Goal: Information Seeking & Learning: Learn about a topic

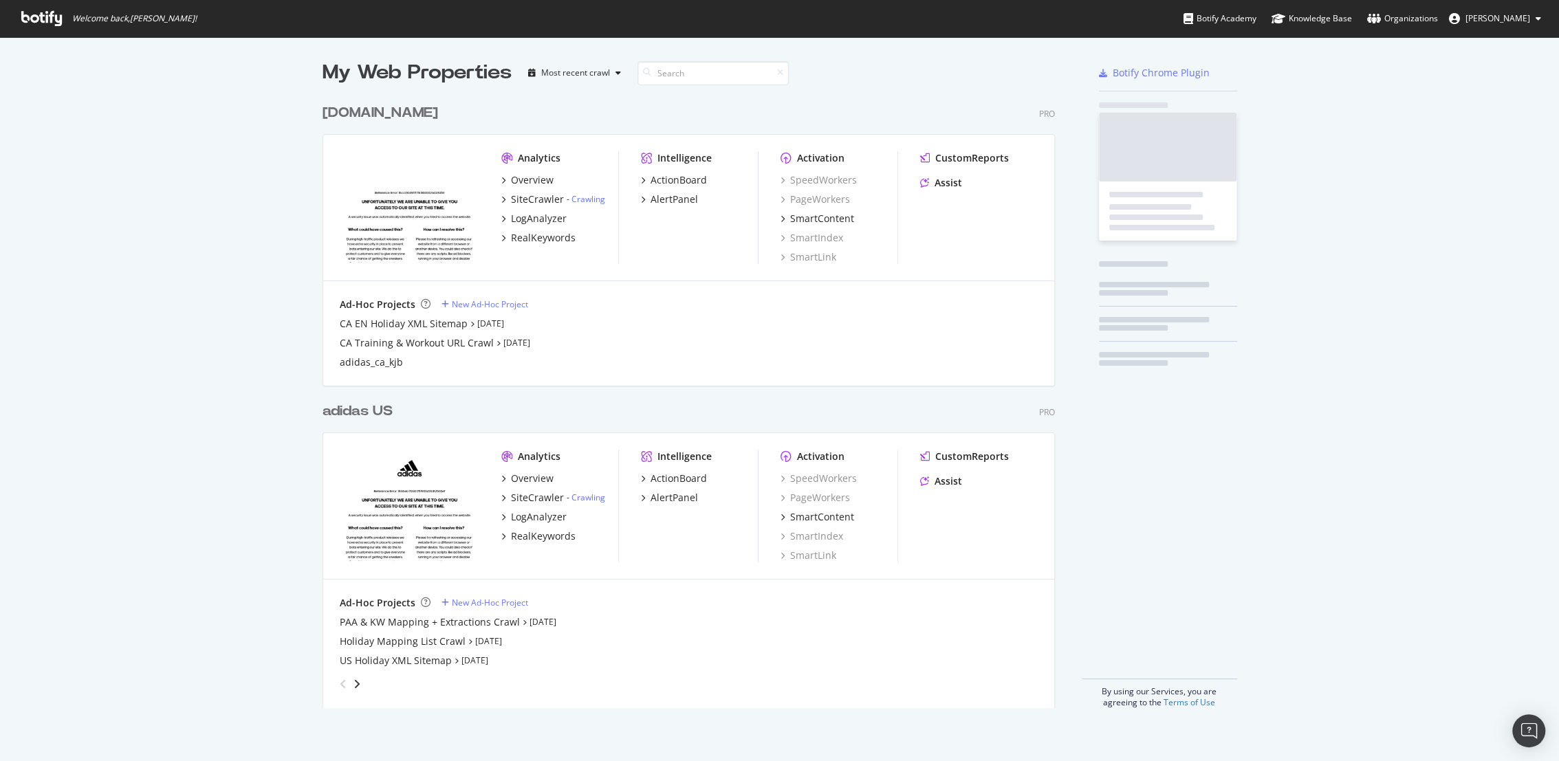
scroll to position [610, 732]
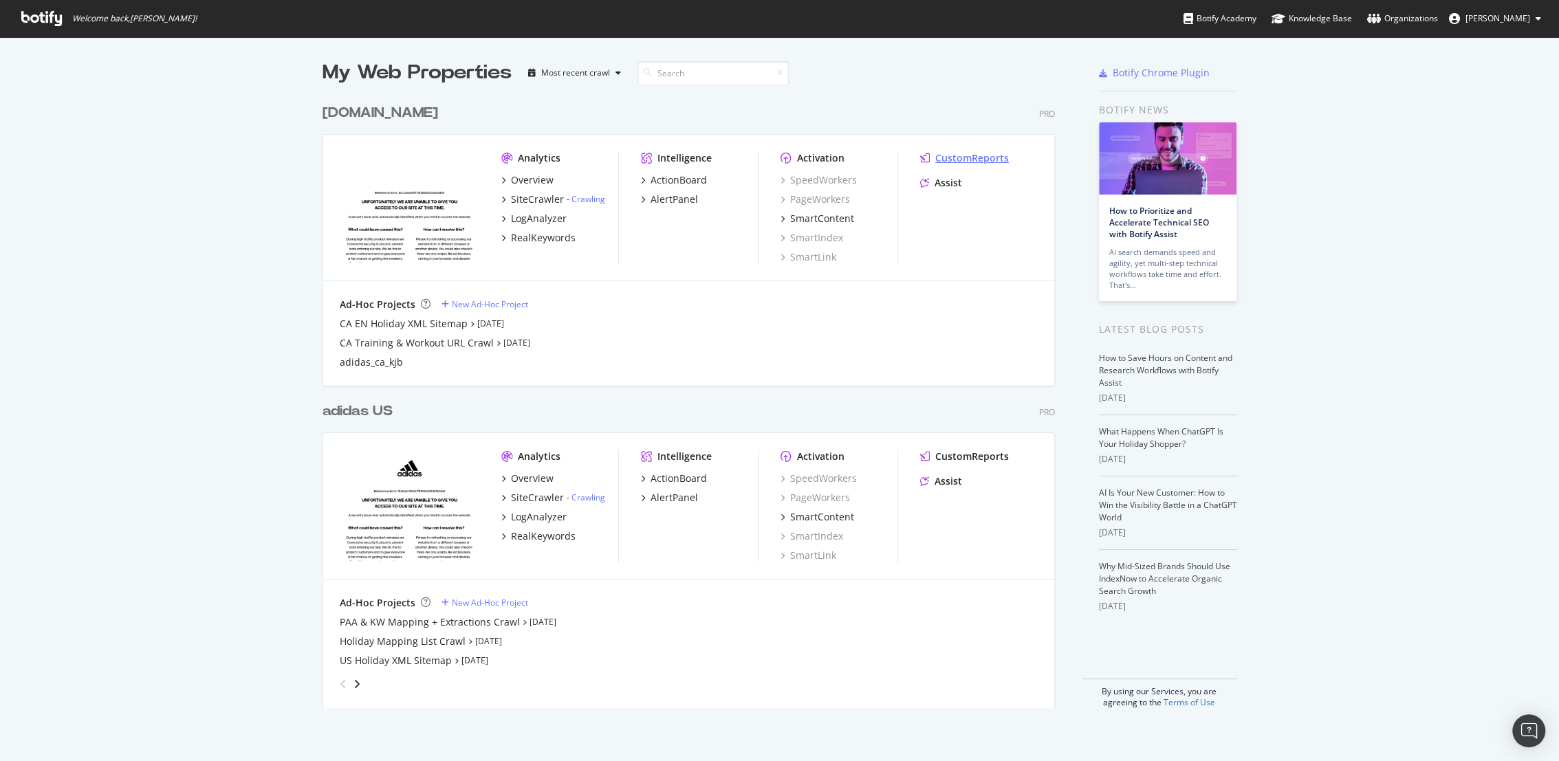
click at [967, 160] on div "CustomReports" at bounding box center [972, 158] width 74 height 14
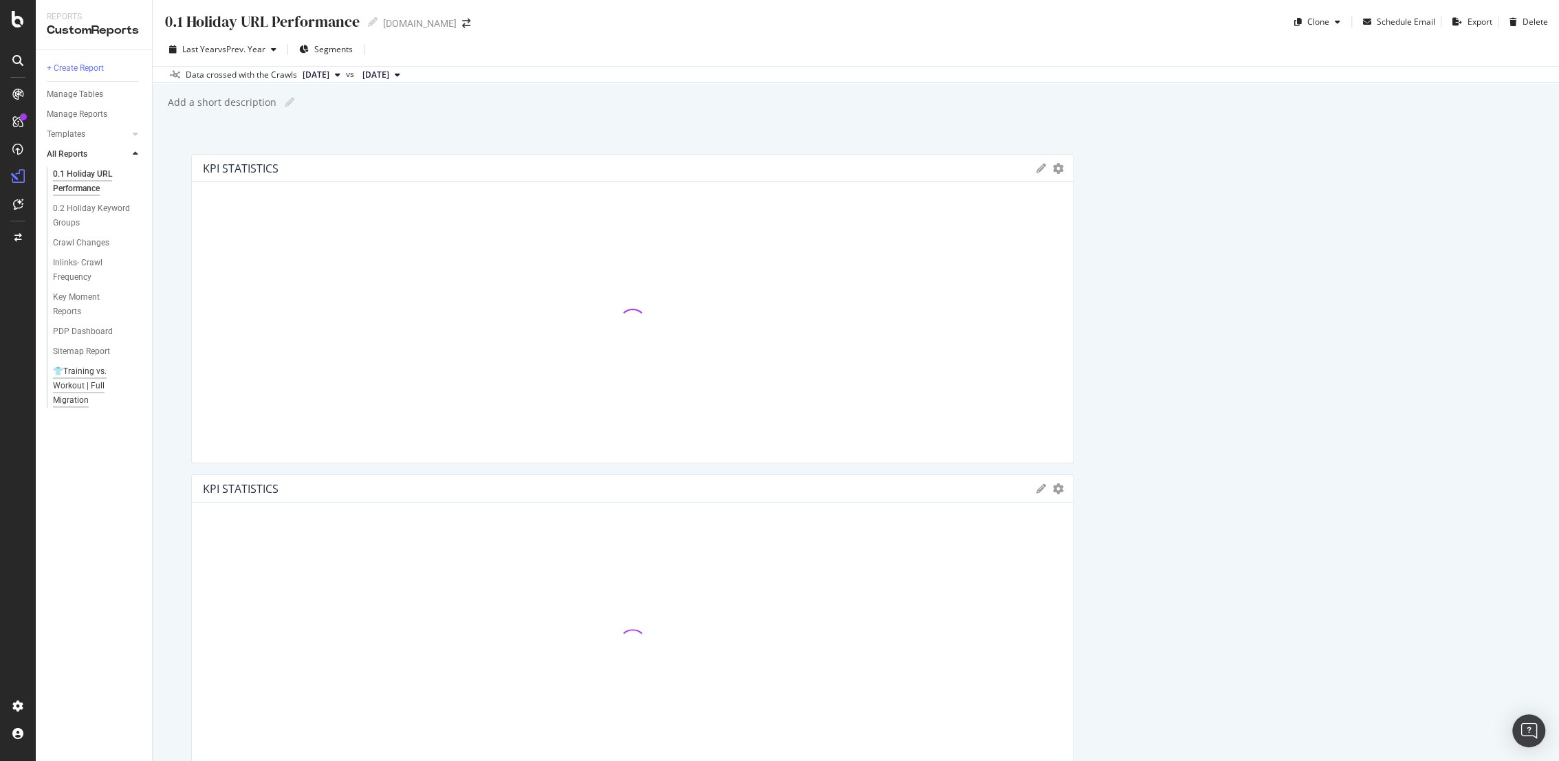
click at [80, 374] on div "👕Training vs. Workout | Full Migration" at bounding box center [94, 385] width 82 height 43
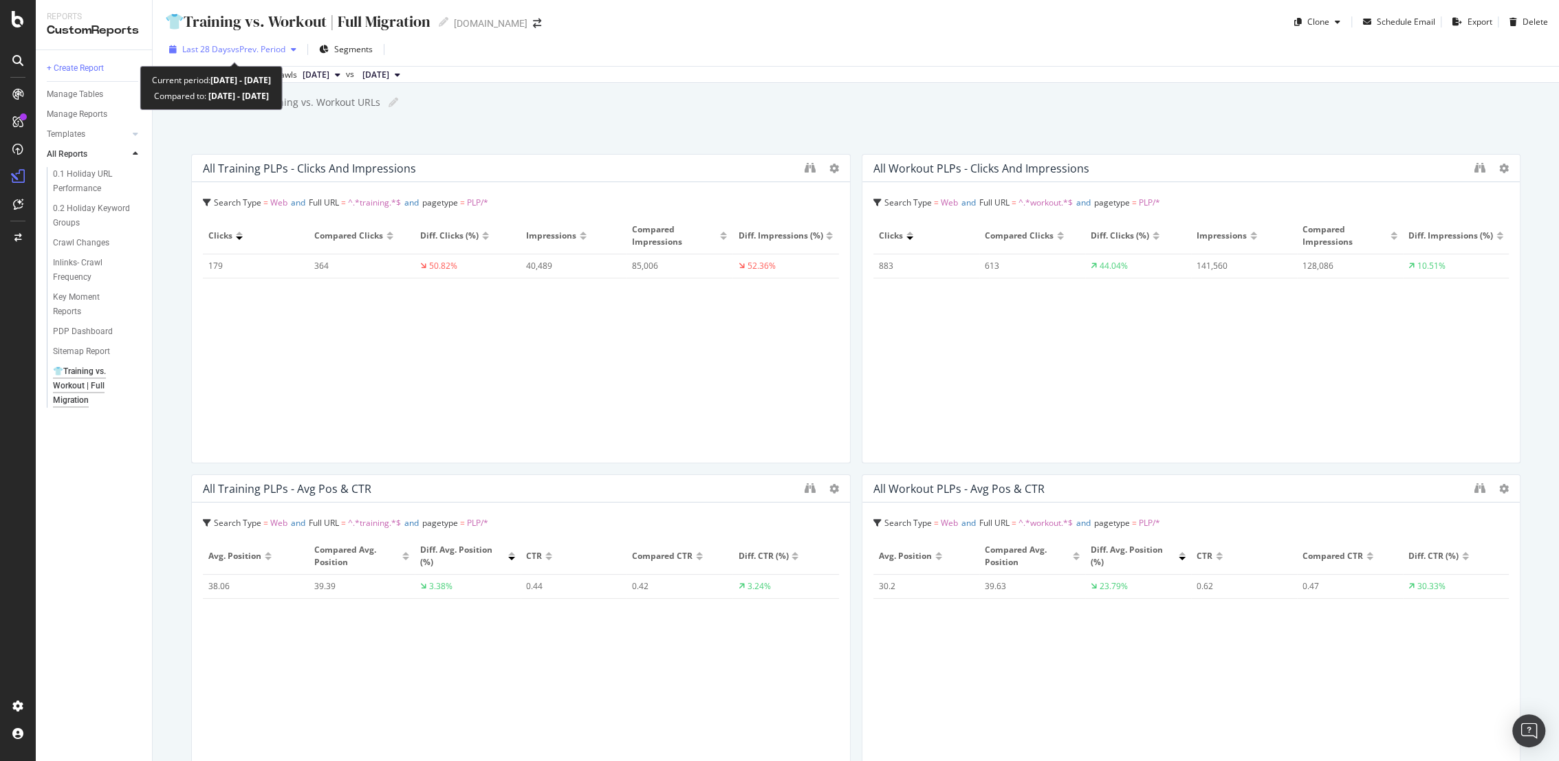
click at [257, 51] on span "vs Prev. Period" at bounding box center [258, 49] width 54 height 12
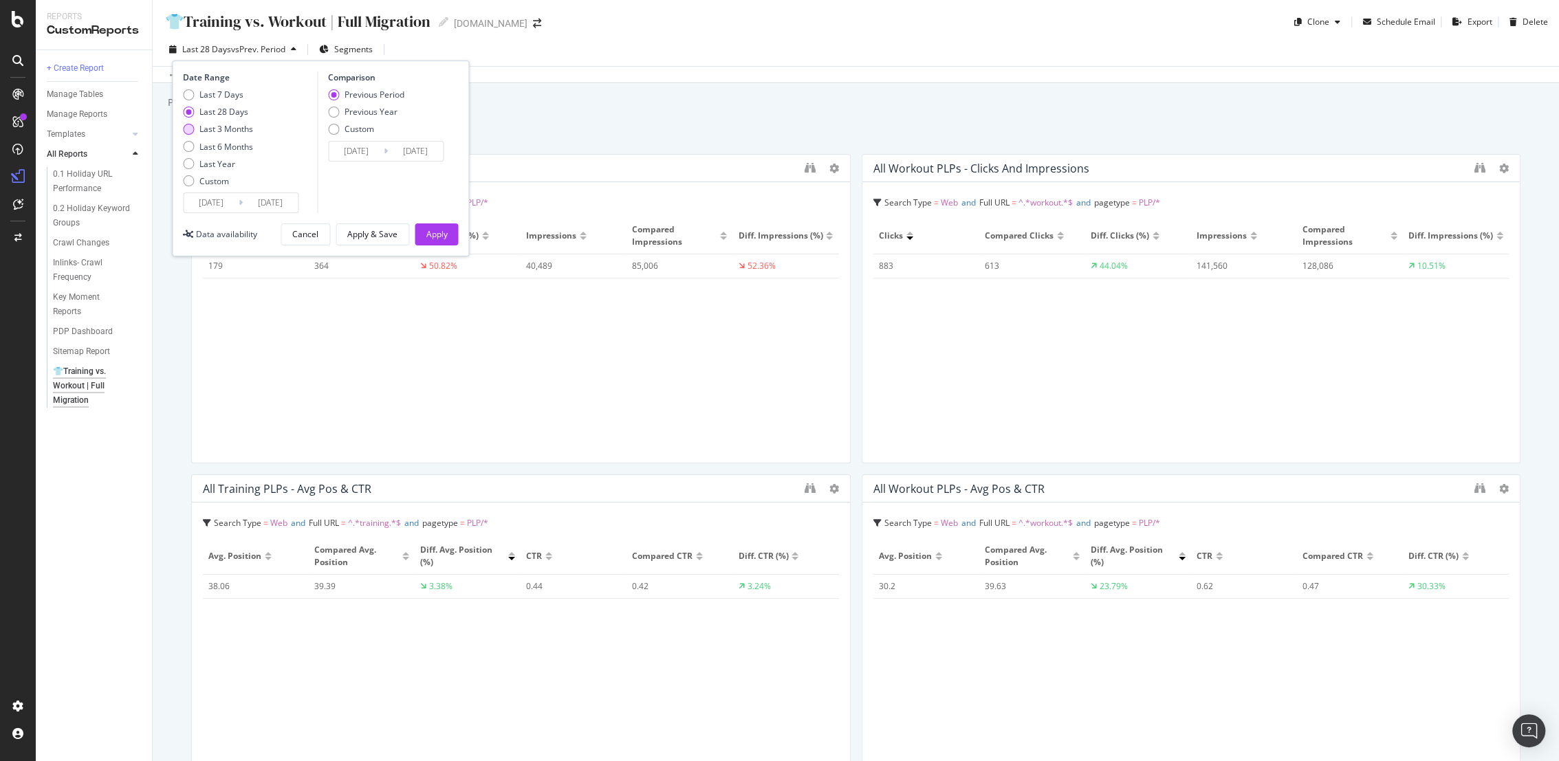
click at [224, 127] on div "Last 3 Months" at bounding box center [226, 129] width 54 height 12
type input "[DATE]"
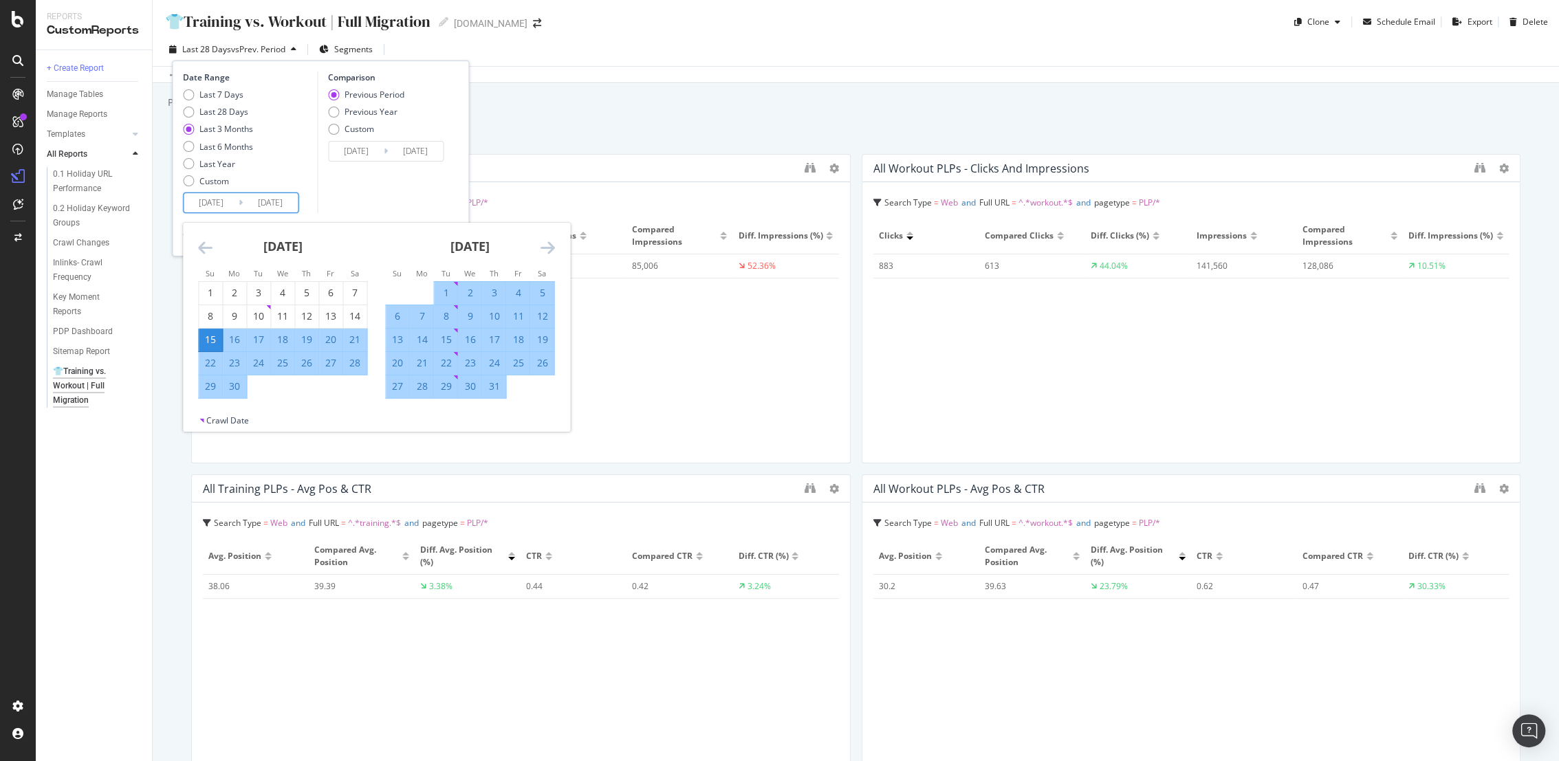
click at [226, 206] on input "[DATE]" at bounding box center [211, 202] width 55 height 19
click at [422, 359] on div "21" at bounding box center [421, 363] width 23 height 14
type input "[DATE]"
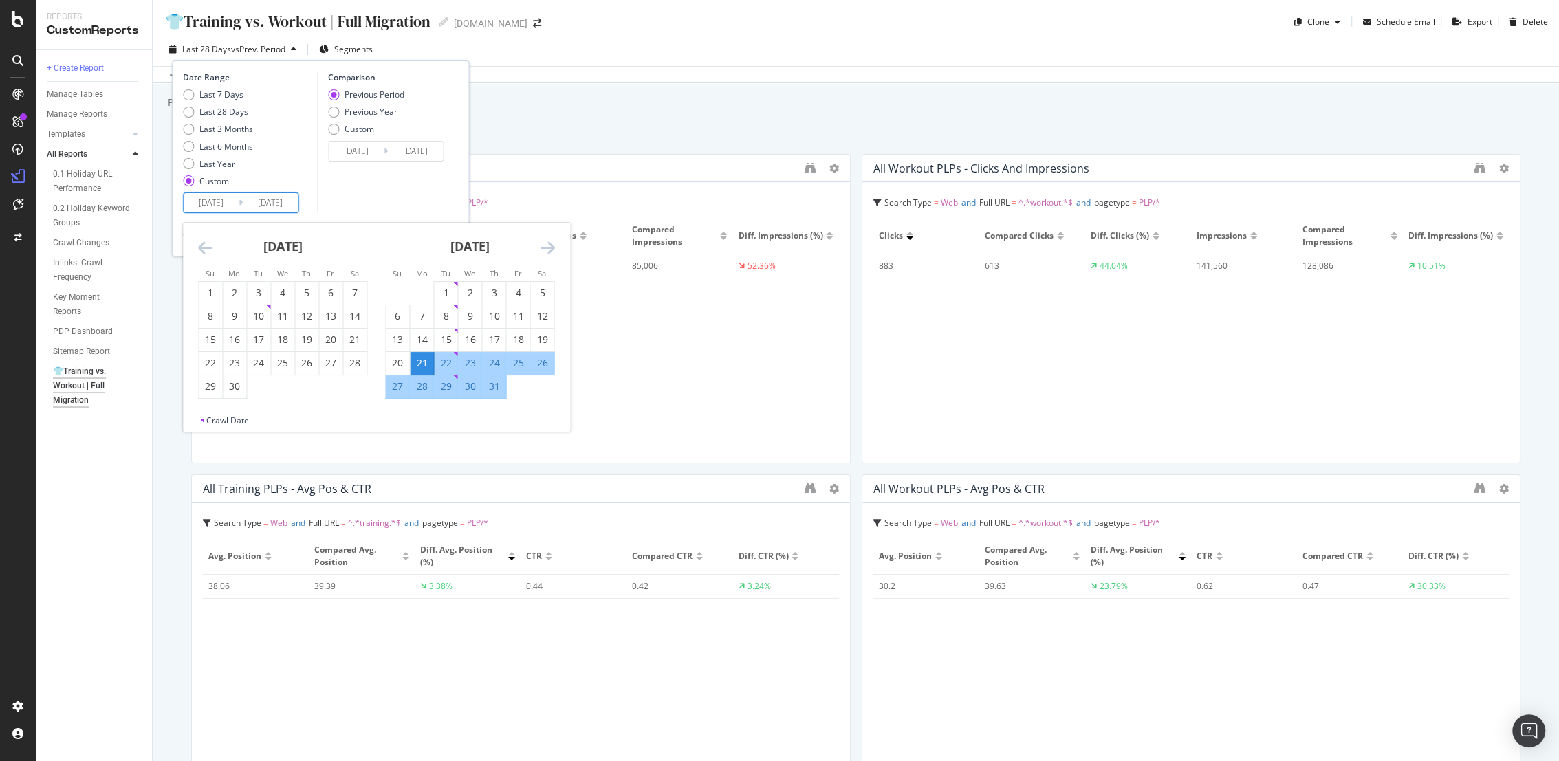
click at [358, 204] on div "Comparison Previous Period Previous Year Custom [DATE] Navigate forward to inte…" at bounding box center [382, 143] width 131 height 142
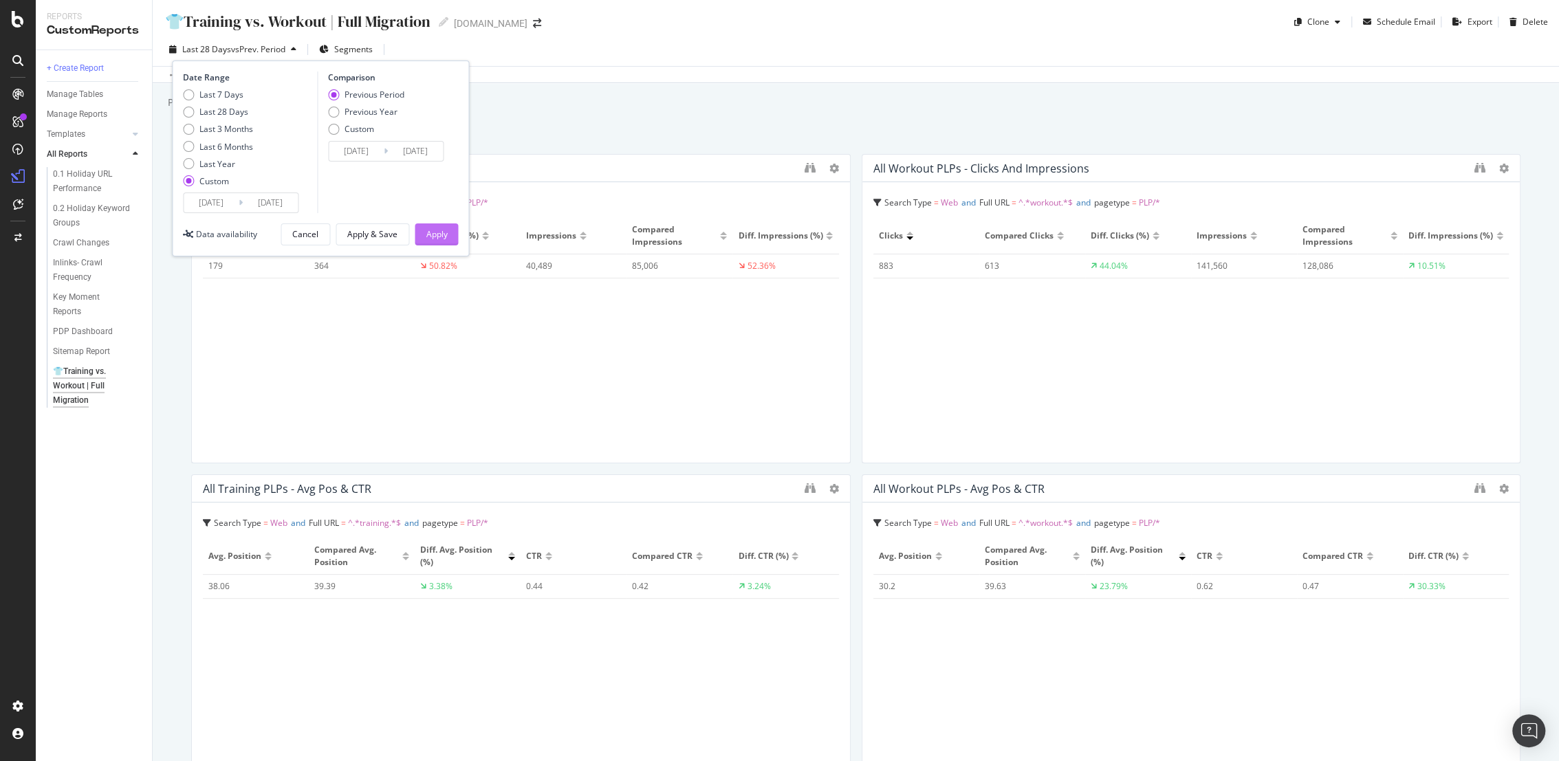
click at [445, 241] on div "Apply" at bounding box center [436, 234] width 21 height 21
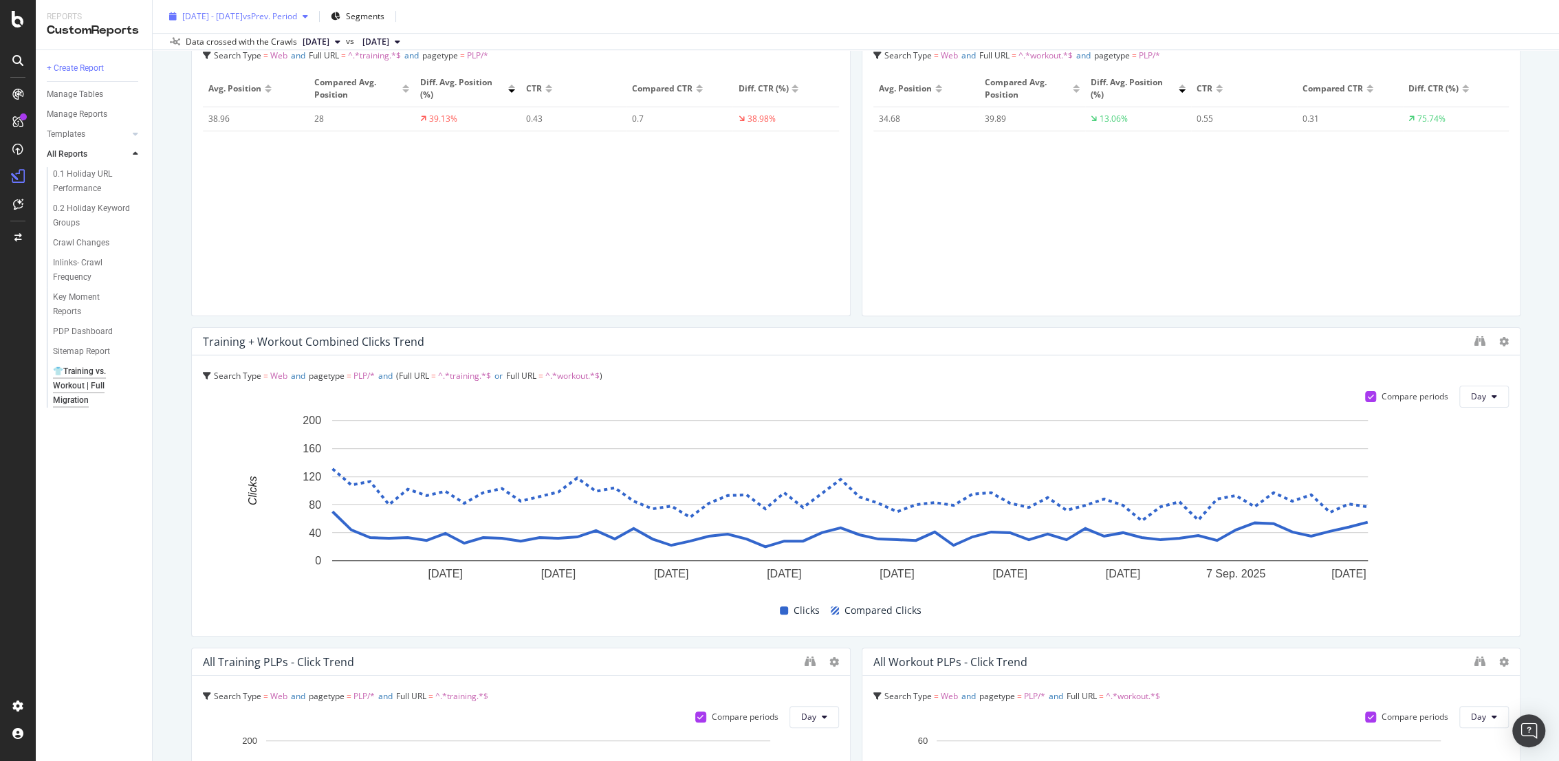
scroll to position [305, 0]
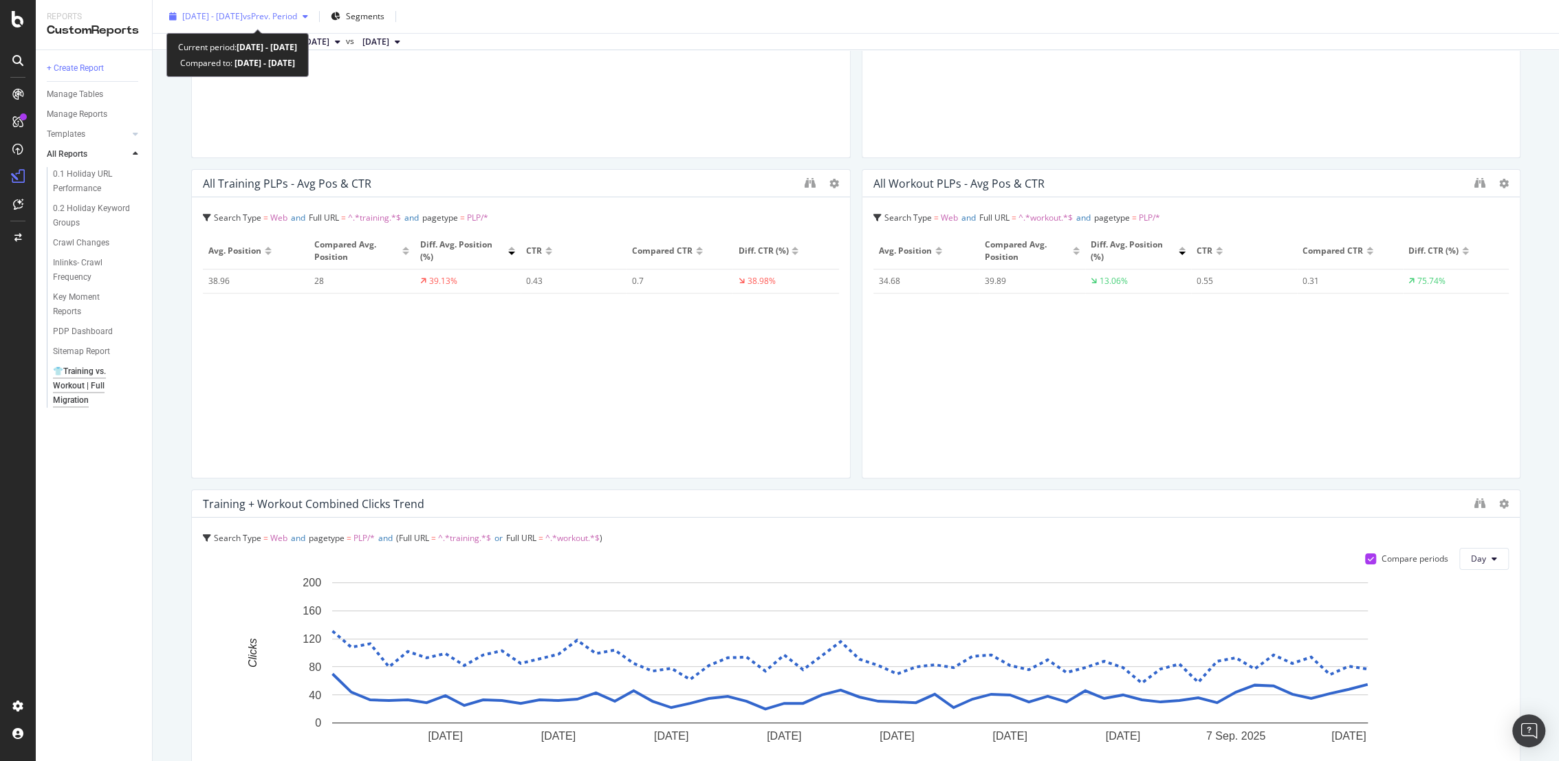
click at [297, 10] on span "vs Prev. Period" at bounding box center [270, 16] width 54 height 12
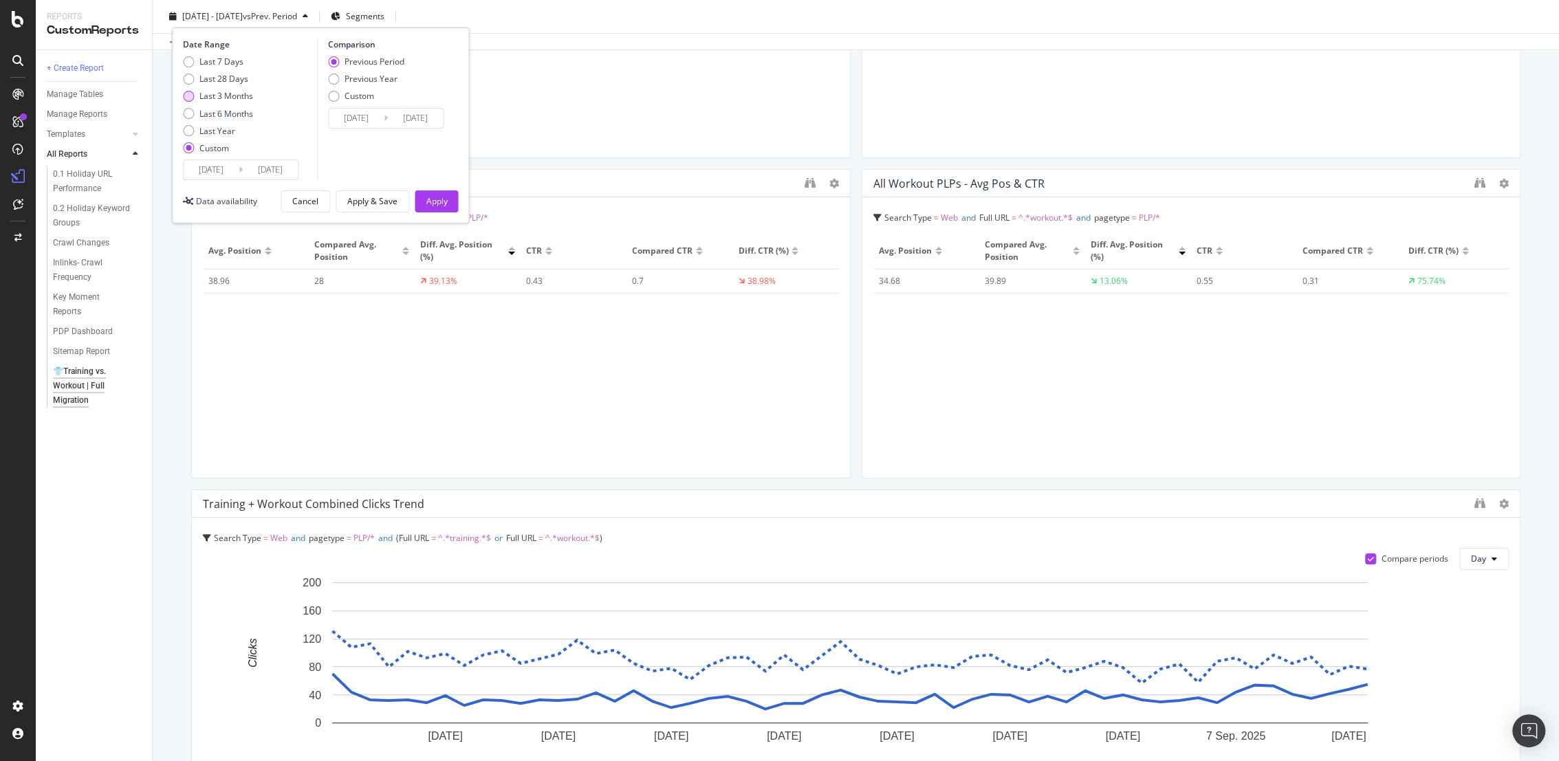
click at [241, 96] on div "Last 3 Months" at bounding box center [226, 96] width 54 height 12
type input "[DATE]"
click at [438, 204] on div "Apply" at bounding box center [436, 201] width 21 height 12
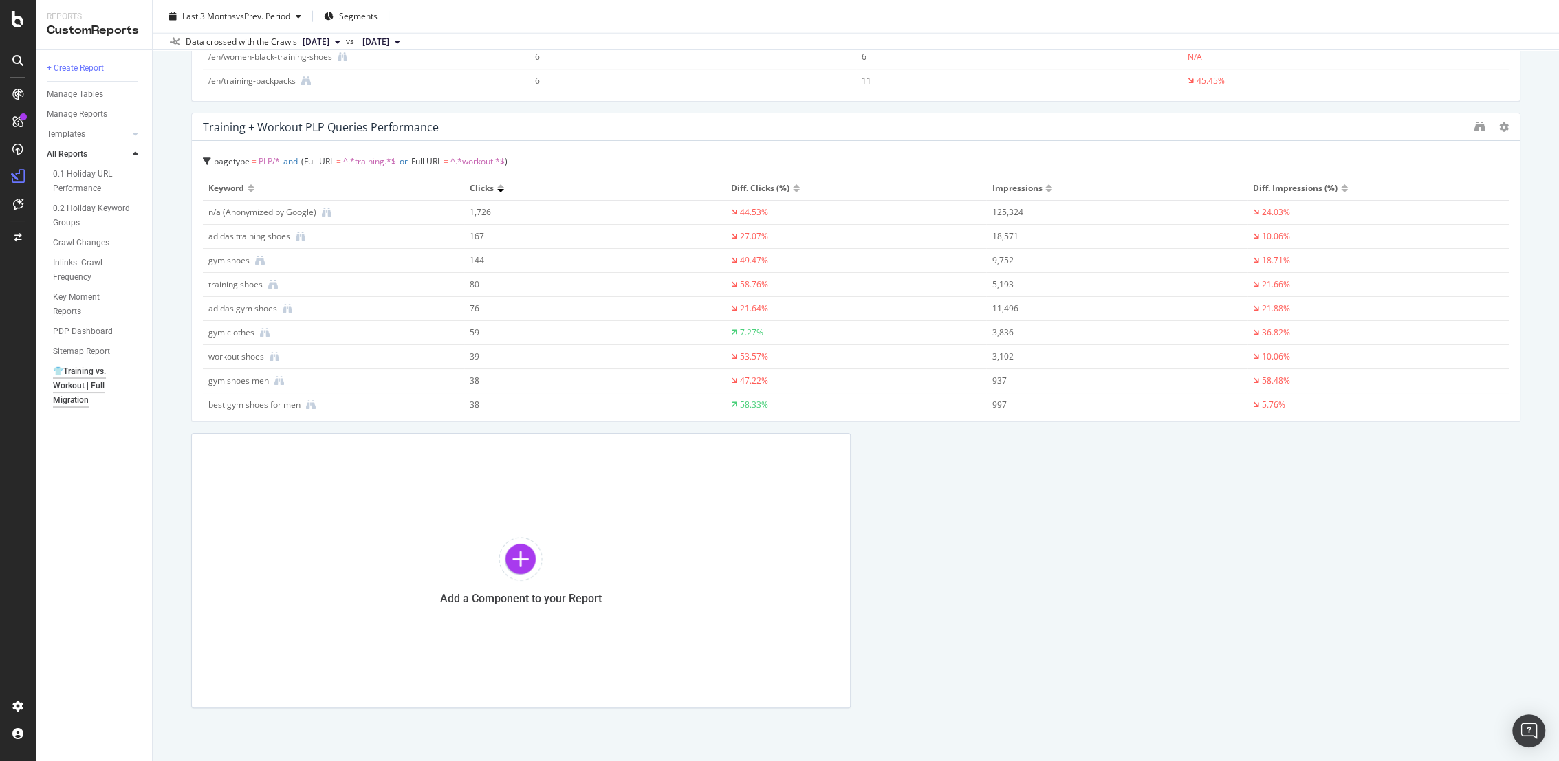
scroll to position [3279, 0]
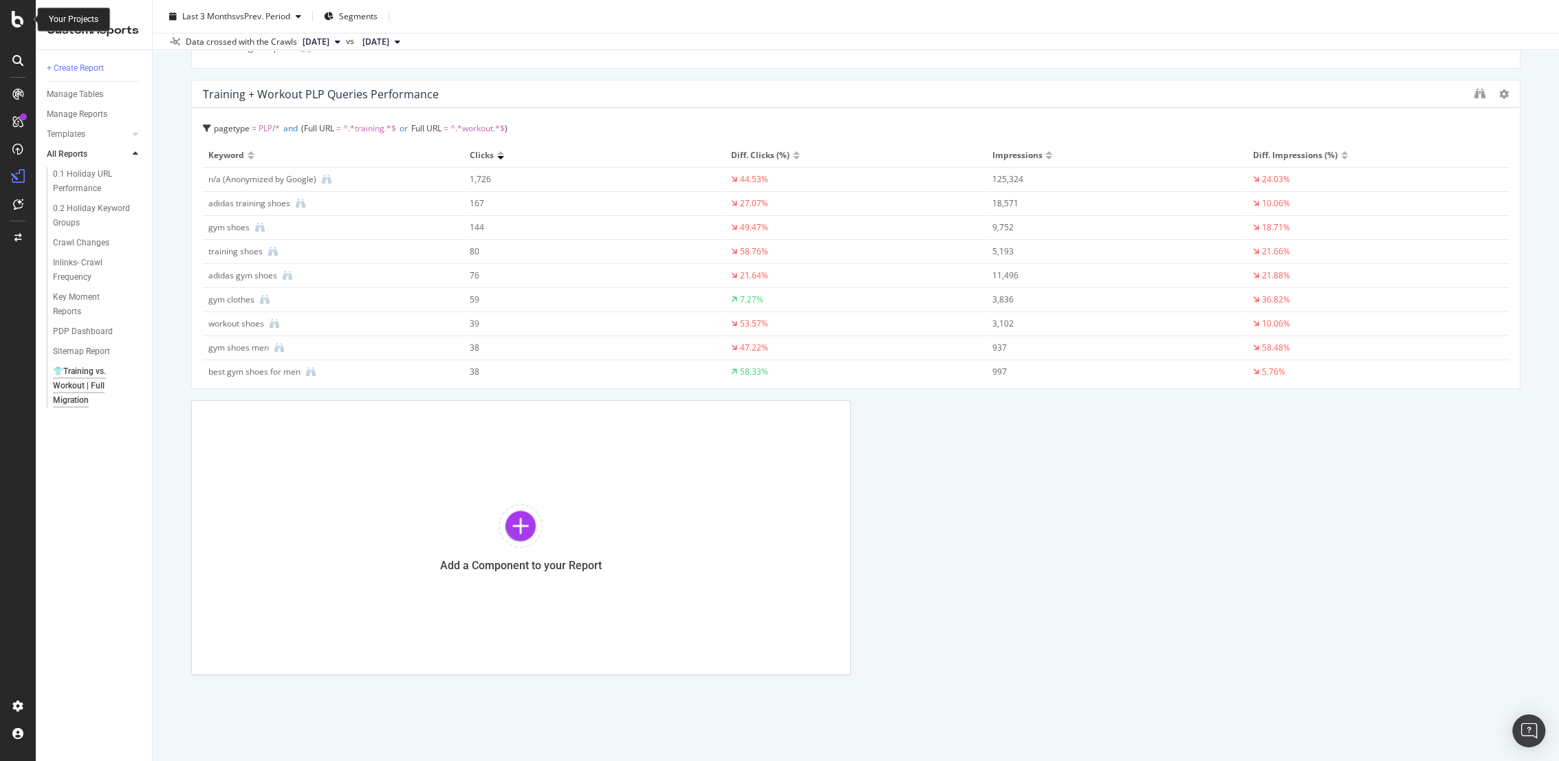
click at [8, 21] on div at bounding box center [17, 19] width 33 height 17
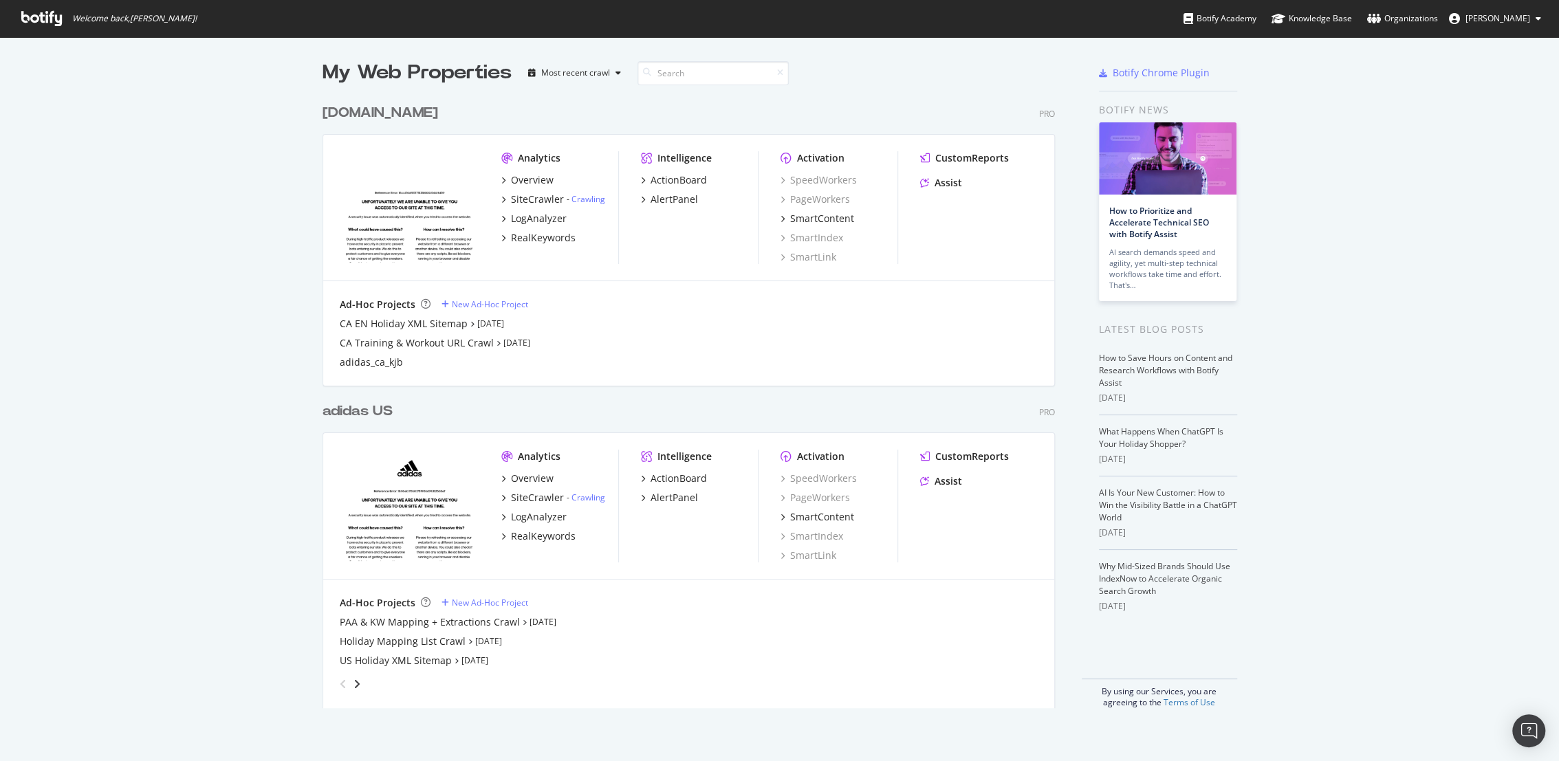
scroll to position [749, 1535]
click at [952, 458] on div "CustomReports" at bounding box center [972, 457] width 74 height 14
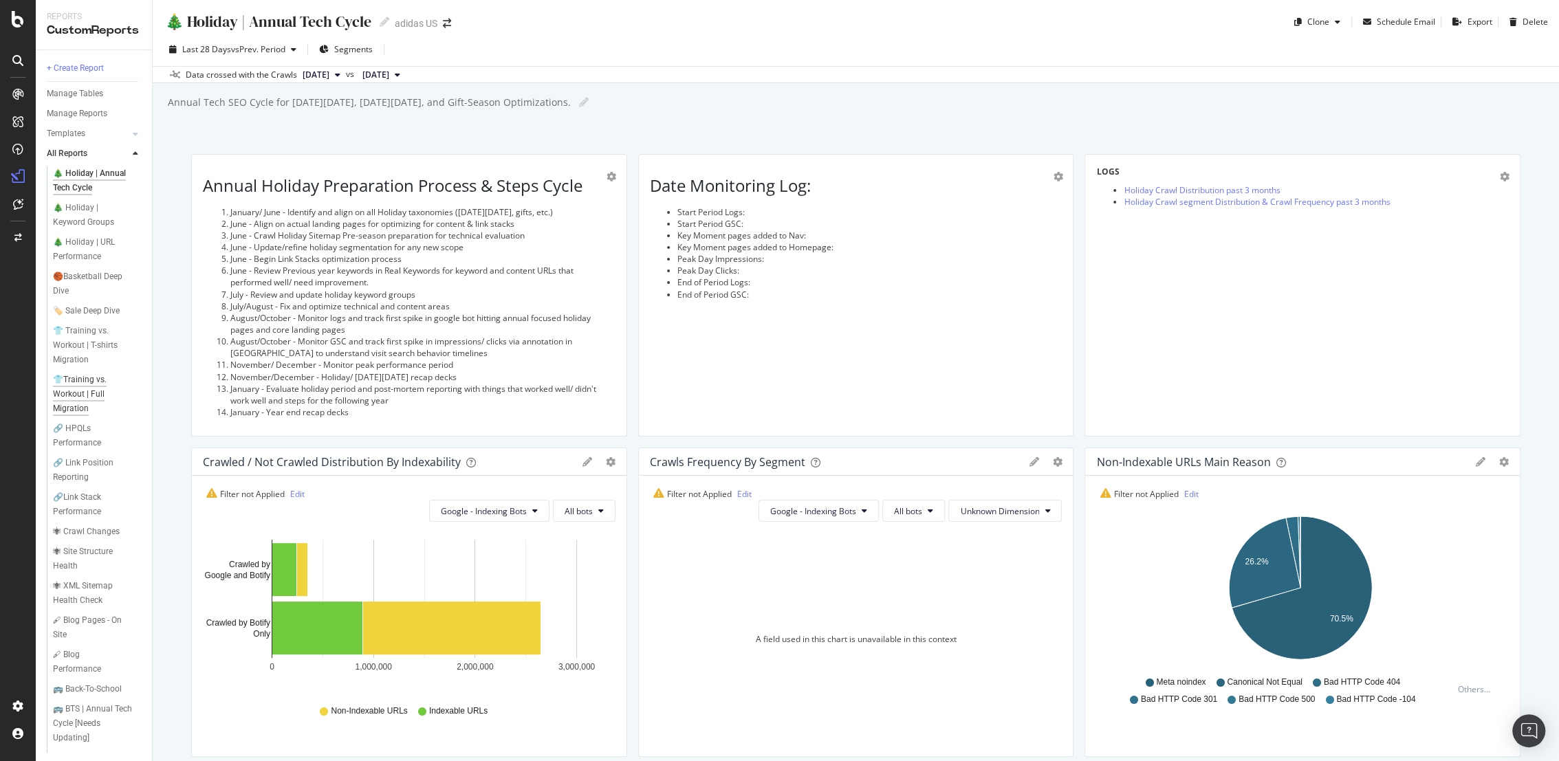
click at [94, 397] on div "👕Training vs. Workout | Full Migration" at bounding box center [94, 394] width 82 height 43
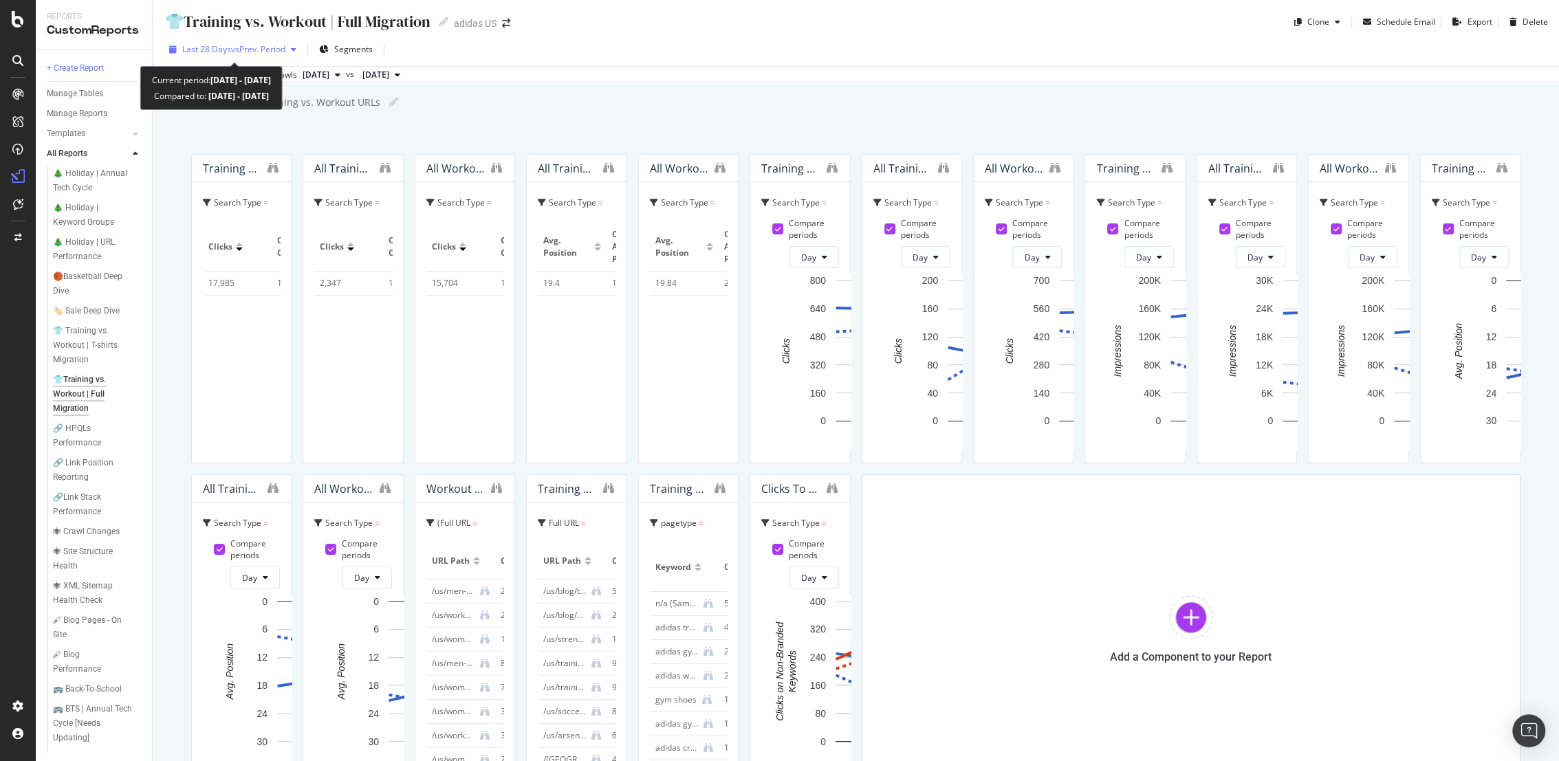
click at [253, 44] on span "vs Prev. Period" at bounding box center [258, 49] width 54 height 12
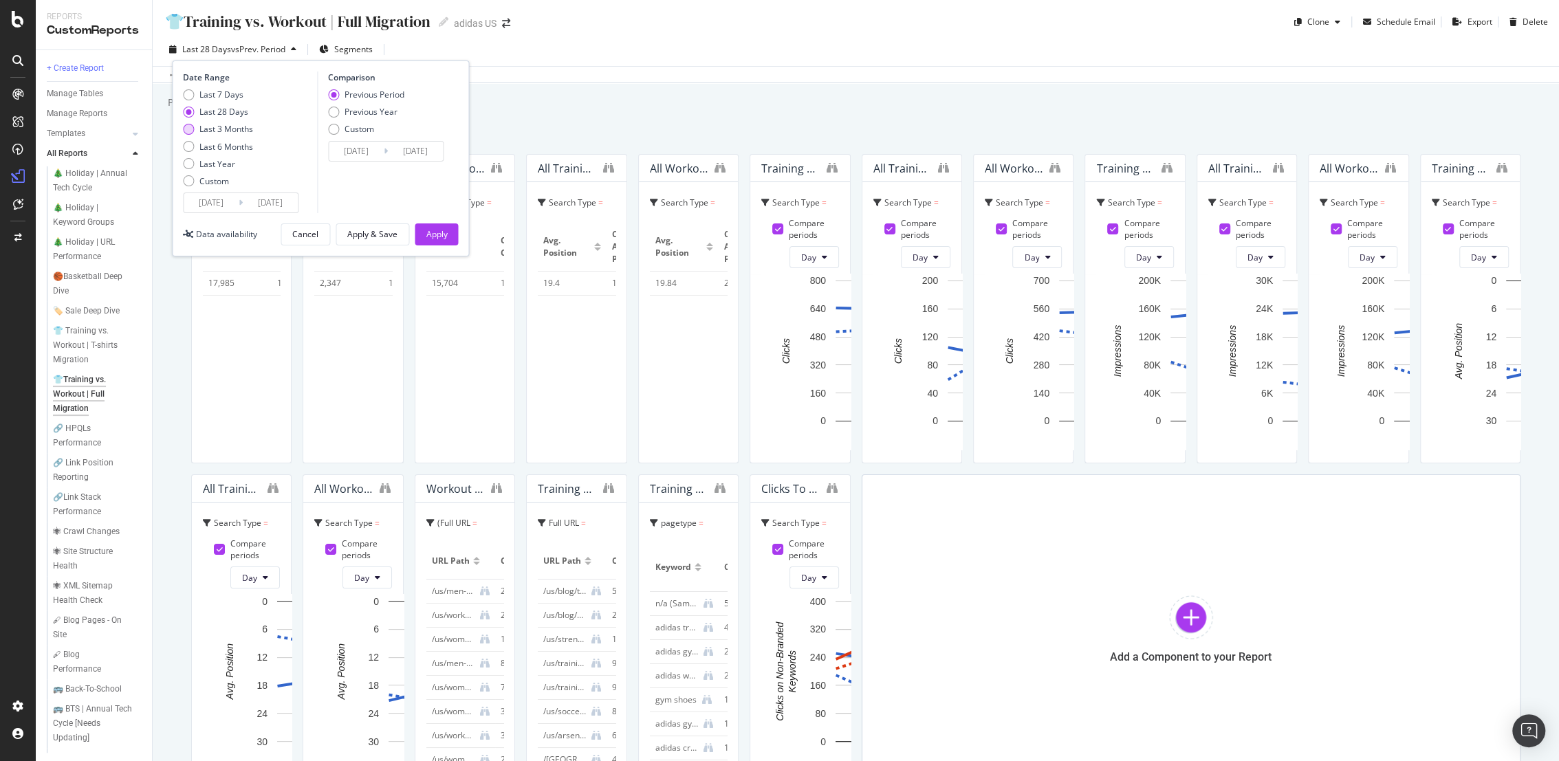
click at [208, 130] on div "Last 3 Months" at bounding box center [226, 129] width 54 height 12
type input "[DATE]"
click at [448, 234] on button "Apply" at bounding box center [436, 235] width 43 height 22
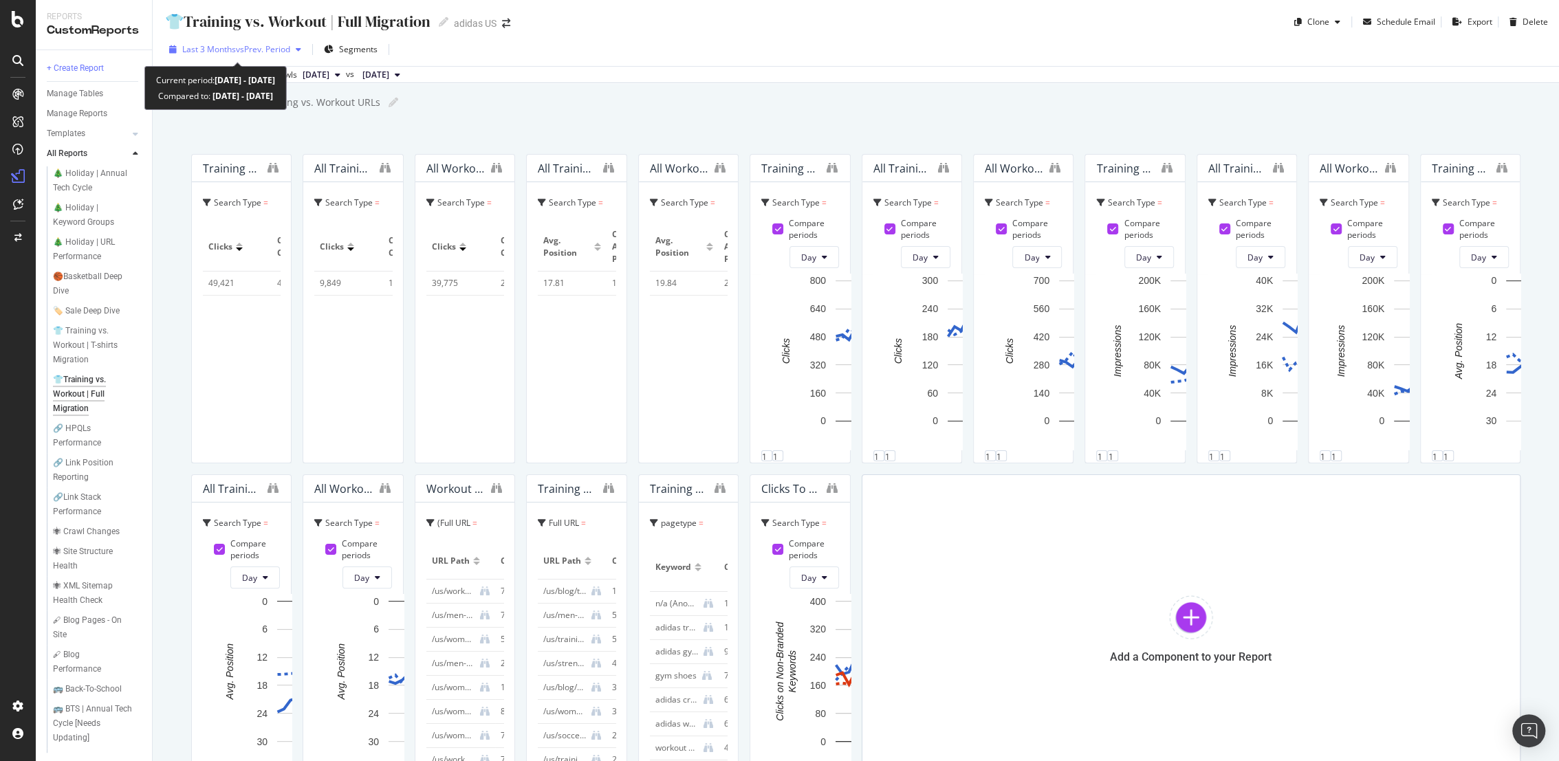
click at [290, 46] on span "vs Prev. Period" at bounding box center [263, 49] width 54 height 12
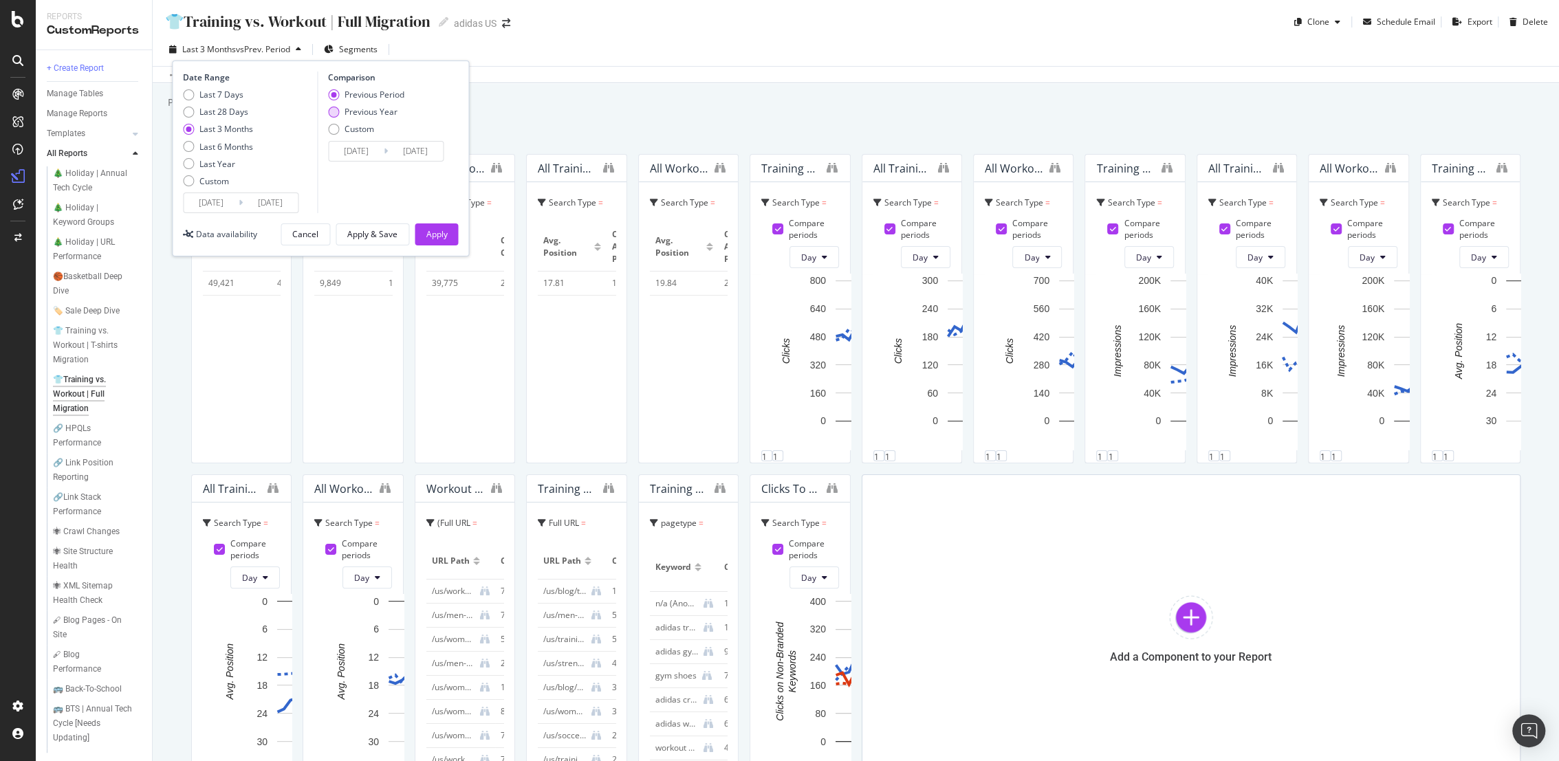
click at [374, 108] on div "Previous Year" at bounding box center [371, 112] width 53 height 12
type input "[DATE]"
click at [439, 243] on div "Apply" at bounding box center [436, 234] width 21 height 21
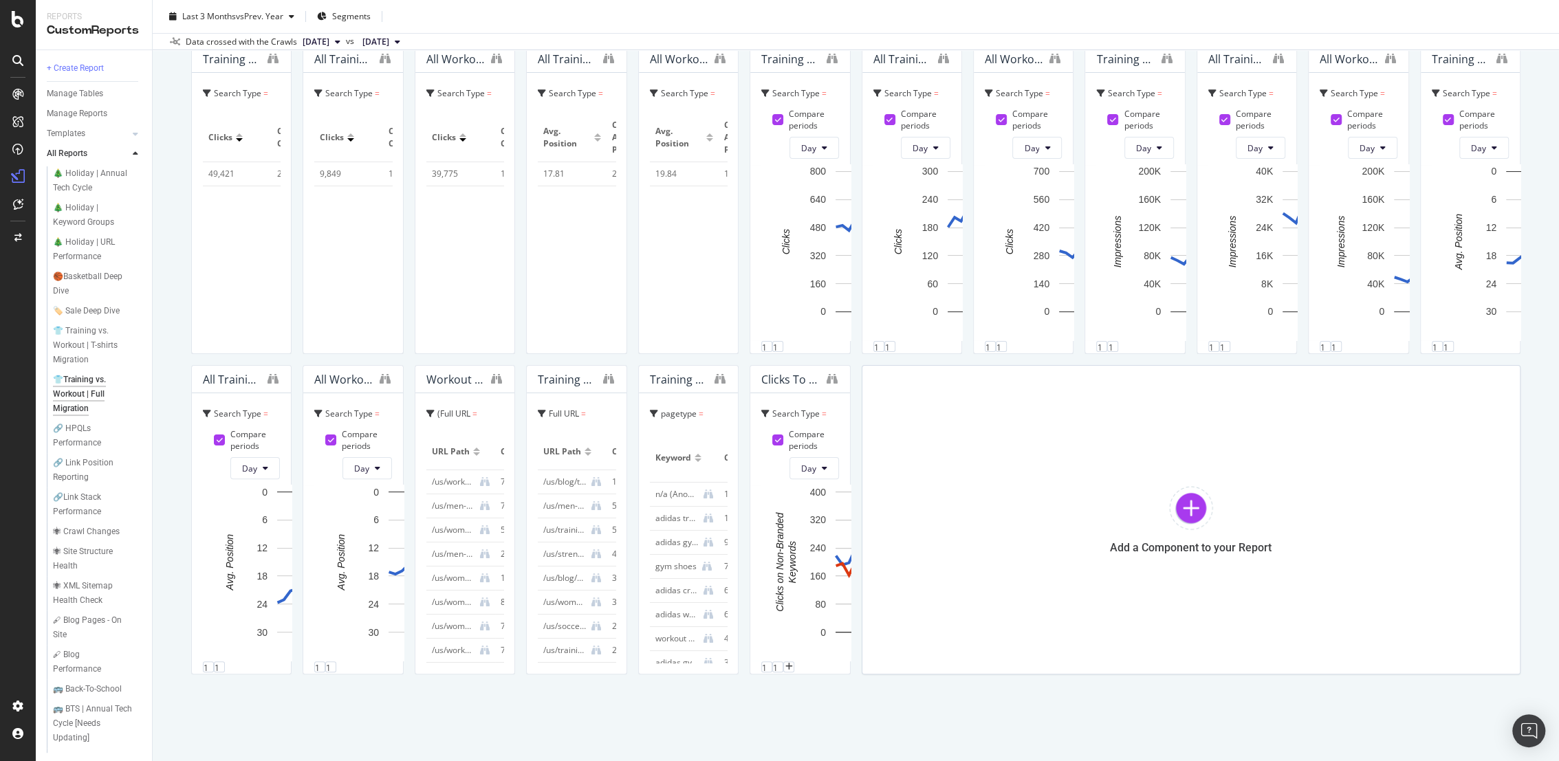
scroll to position [1528, 0]
drag, startPoint x: 1461, startPoint y: 451, endPoint x: 1449, endPoint y: 453, distance: 12.5
click at [1461, 451] on div "Training + Workout URLs - Clicks & Impressions Search Type = Web and pagetype =…" at bounding box center [855, 360] width 1329 height 630
